Goal: Task Accomplishment & Management: Manage account settings

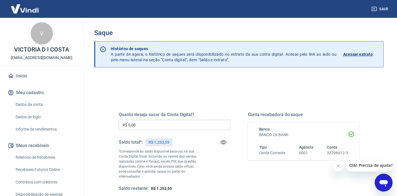
click at [173, 119] on div "Quanto deseja sacar da Conta Digital? R$ 0,00 ​ Saldo total*: R$ 1.252,55 *Corr…" at bounding box center [174, 152] width 111 height 80
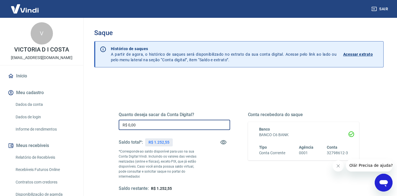
drag, startPoint x: 175, startPoint y: 121, endPoint x: 181, endPoint y: 112, distance: 10.5
click at [175, 120] on input "R$ 0,00" at bounding box center [174, 125] width 111 height 10
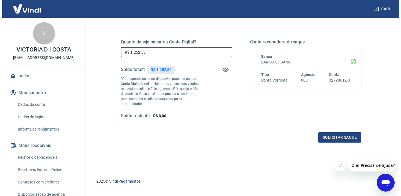
scroll to position [79, 0]
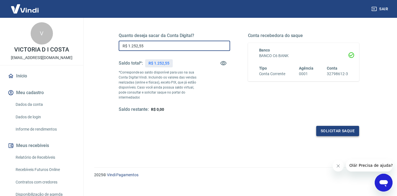
type input "R$ 1.252,55"
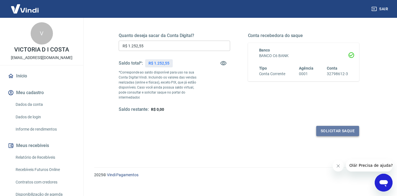
click at [322, 128] on button "Solicitar saque" at bounding box center [337, 131] width 43 height 10
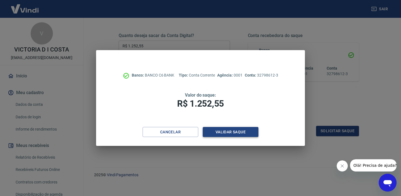
click at [228, 129] on button "Validar saque" at bounding box center [231, 132] width 56 height 10
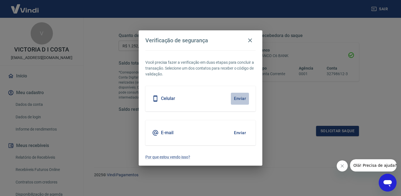
click at [240, 100] on button "Enviar" at bounding box center [240, 99] width 18 height 12
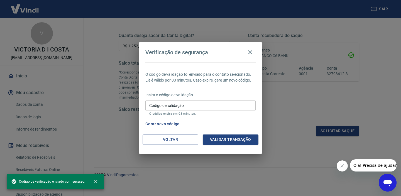
click at [240, 99] on div "Insira o código de validação Código de validação Código de validação O código e…" at bounding box center [200, 104] width 110 height 24
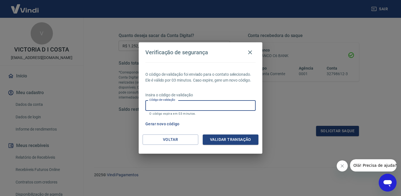
click at [235, 104] on input "Código de validação" at bounding box center [200, 105] width 110 height 10
type input "218499"
click at [249, 137] on button "Validar transação" at bounding box center [231, 140] width 56 height 10
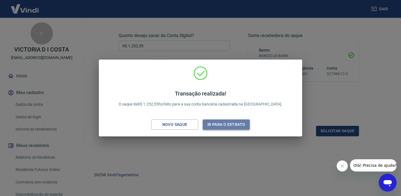
click at [210, 129] on button "Ir para o extrato" at bounding box center [226, 125] width 47 height 10
